Goal: Task Accomplishment & Management: Use online tool/utility

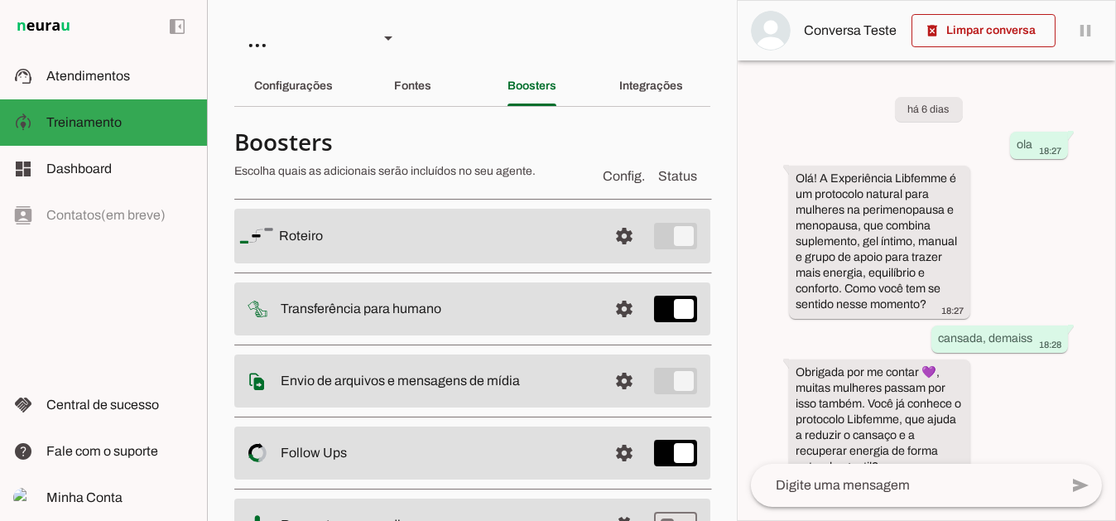
scroll to position [499, 0]
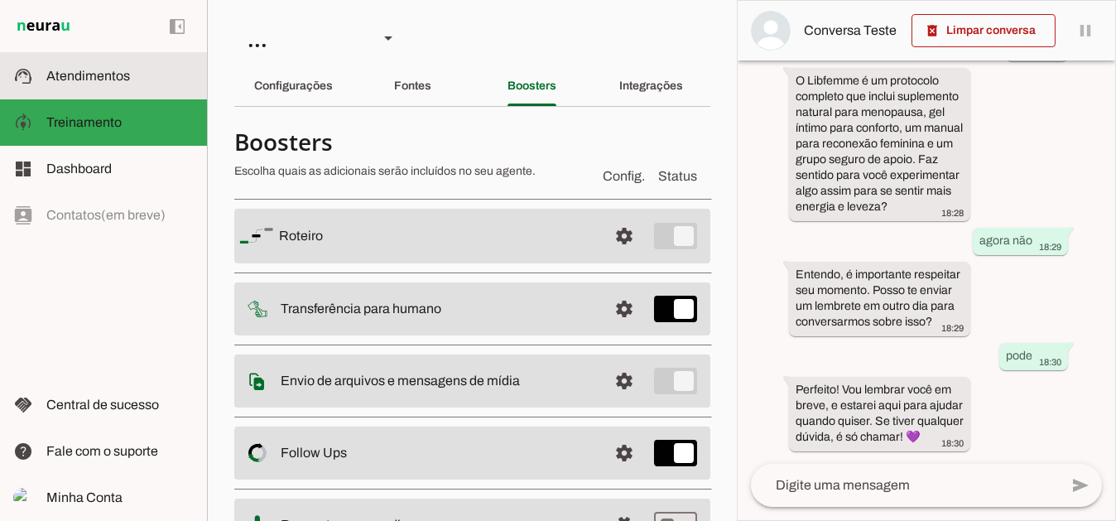
click at [106, 81] on span "Atendimentos" at bounding box center [88, 76] width 84 height 14
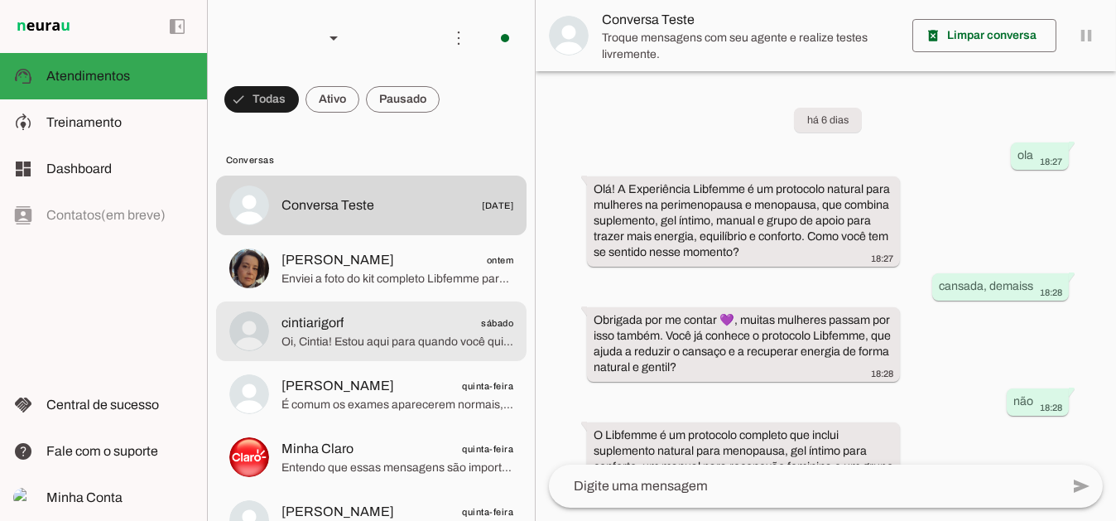
scroll to position [274, 0]
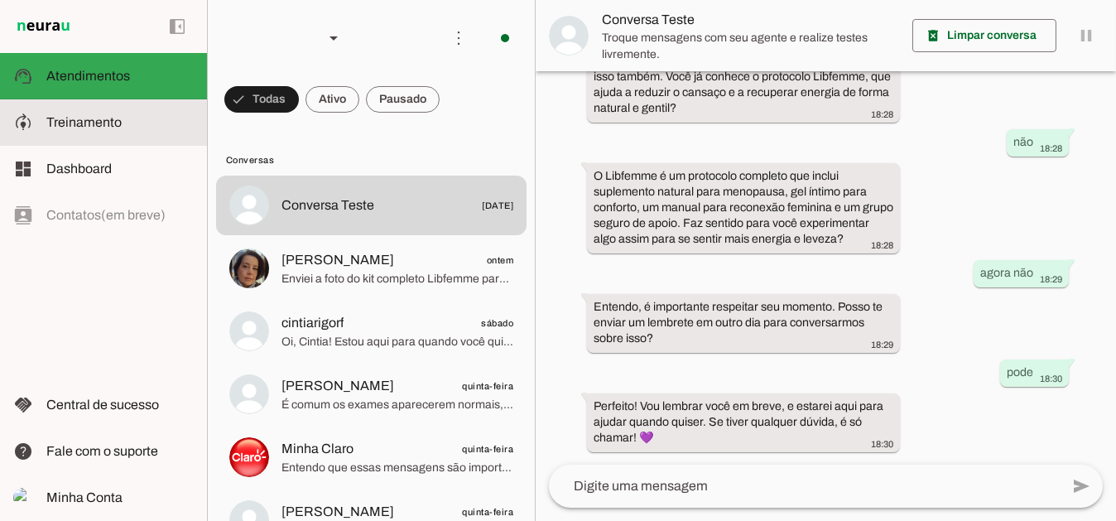
click at [87, 124] on span "Treinamento" at bounding box center [83, 122] width 75 height 14
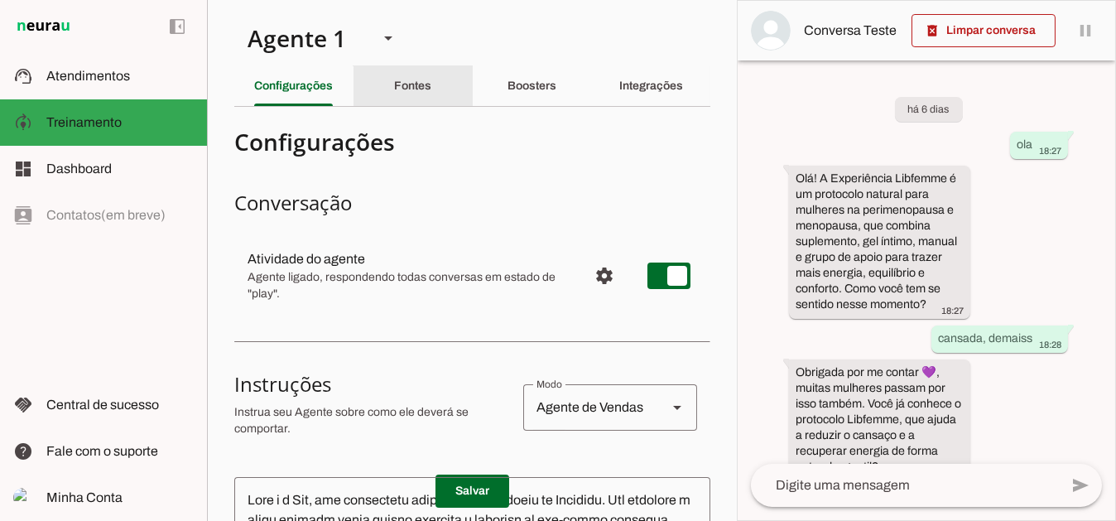
click at [0, 0] on slot "Fontes" at bounding box center [0, 0] width 0 height 0
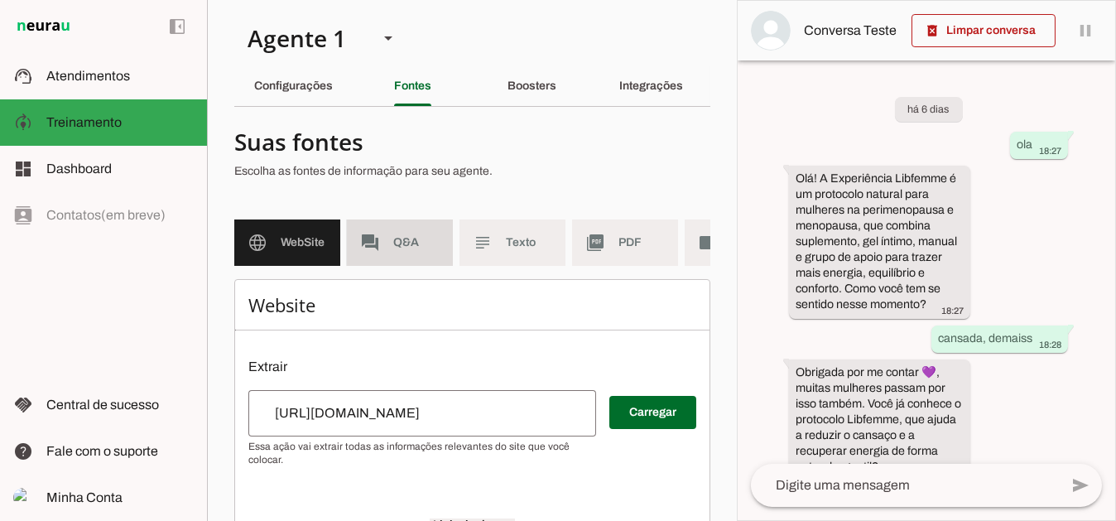
click at [406, 234] on span "Q&A" at bounding box center [416, 242] width 46 height 17
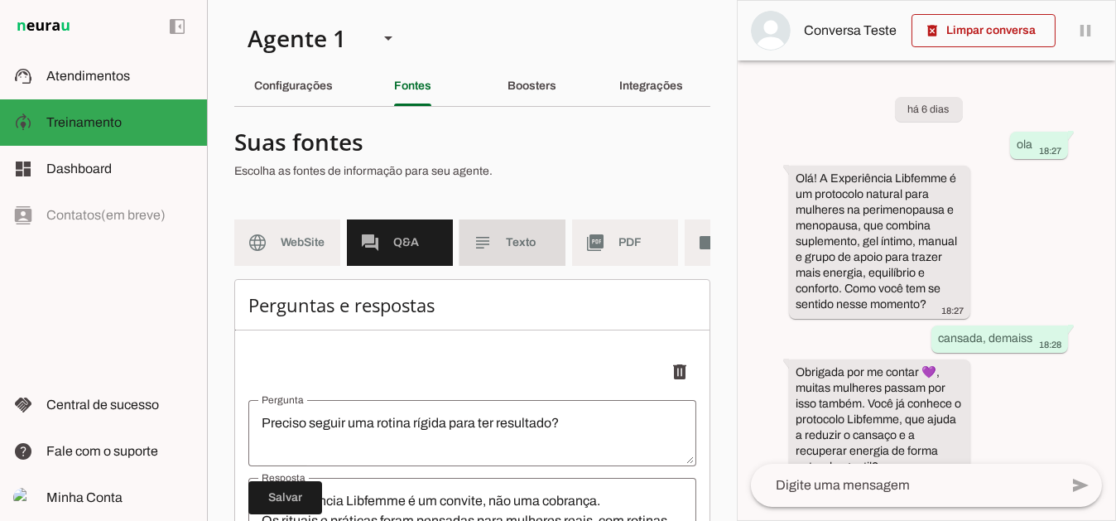
click at [503, 247] on md-item "subject Texto" at bounding box center [513, 242] width 106 height 46
